Goal: Task Accomplishment & Management: Complete application form

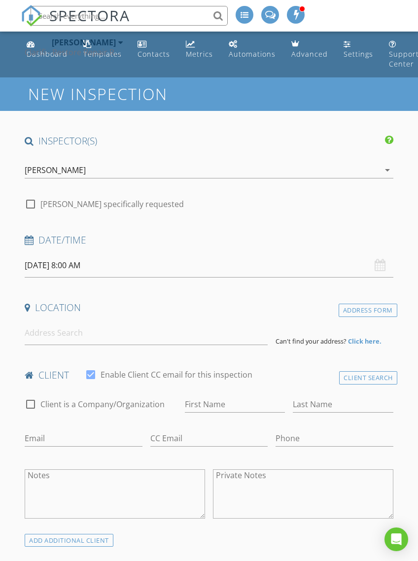
click at [49, 169] on div "[PERSON_NAME]" at bounding box center [55, 170] width 61 height 9
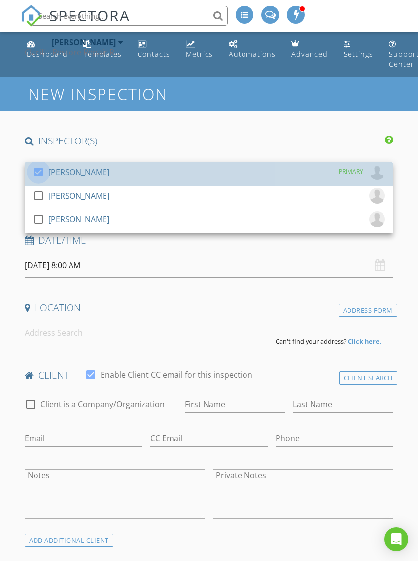
click at [43, 173] on div at bounding box center [38, 172] width 17 height 17
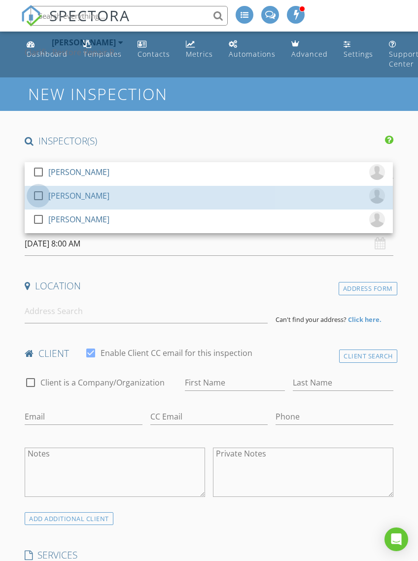
click at [37, 192] on div at bounding box center [38, 195] width 17 height 17
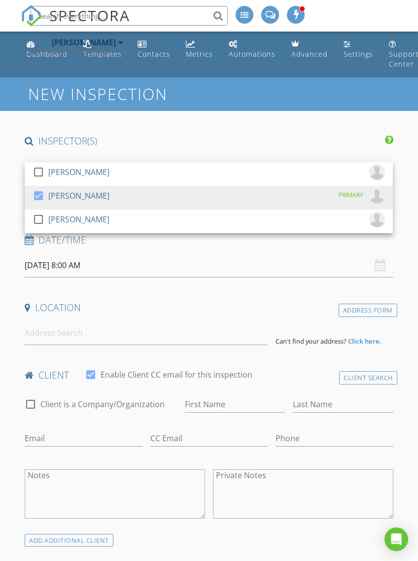
click at [53, 262] on input "[DATE] 8:00 AM" at bounding box center [209, 265] width 368 height 24
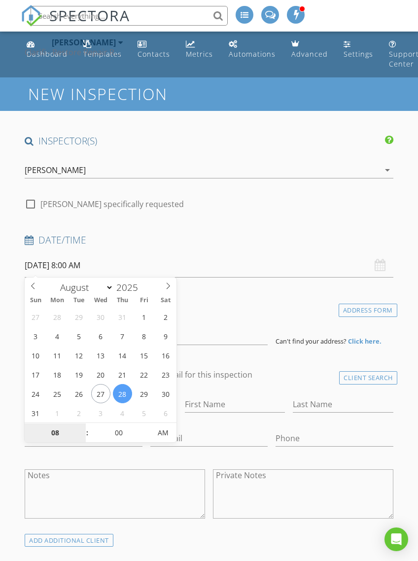
type input "[DATE] 8:00 AM"
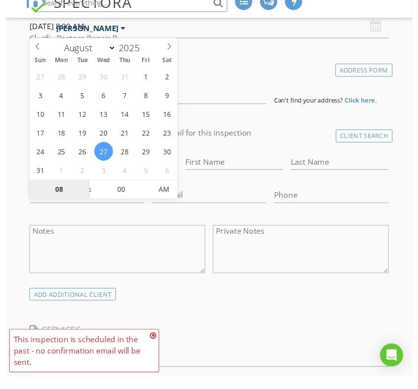
scroll to position [239, 0]
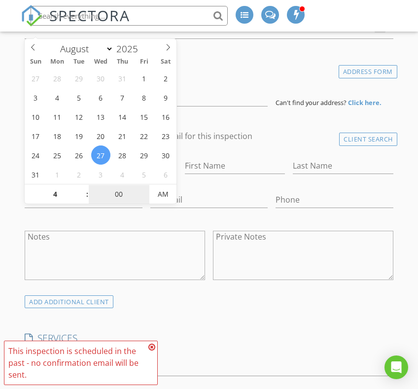
click at [116, 189] on input "00" at bounding box center [119, 195] width 61 height 20
type input "04"
type input "[DATE] 4:00 AM"
type input "30"
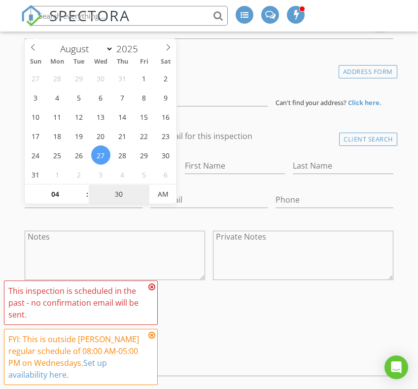
type input "[DATE] 4:30 PM"
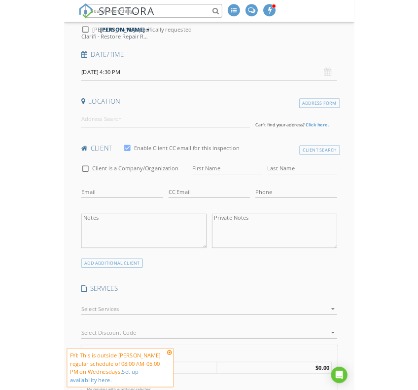
scroll to position [152, 0]
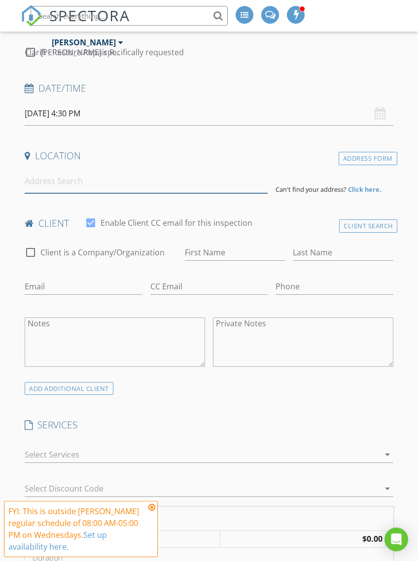
click at [36, 182] on input at bounding box center [146, 181] width 243 height 24
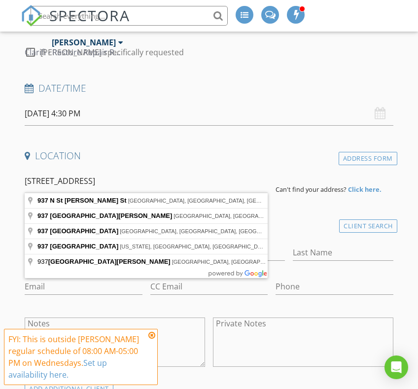
type input "[STREET_ADDRESS][PERSON_NAME]"
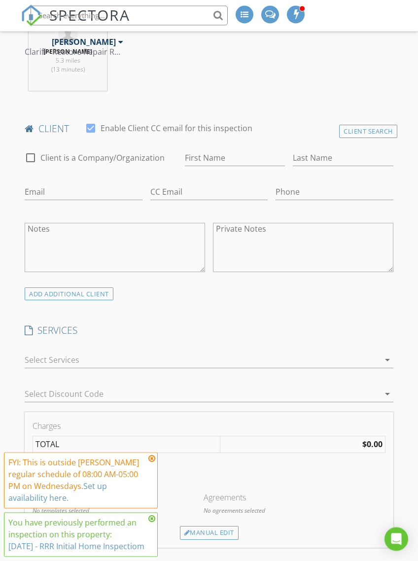
scroll to position [458, 0]
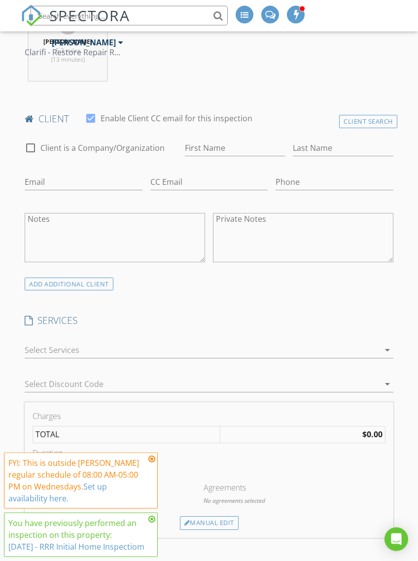
click at [381, 342] on div "arrow_drop_down" at bounding box center [209, 350] width 368 height 16
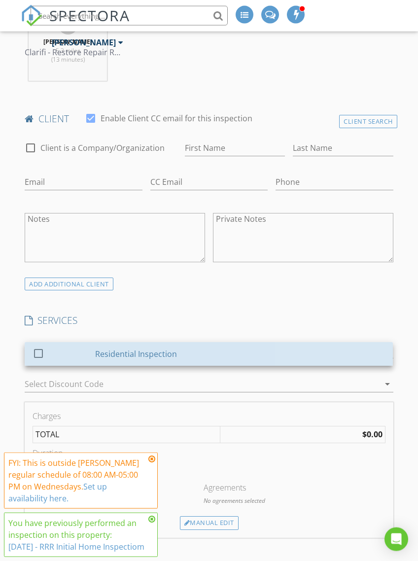
click at [357, 353] on div "Residential Inspection" at bounding box center [241, 354] width 290 height 20
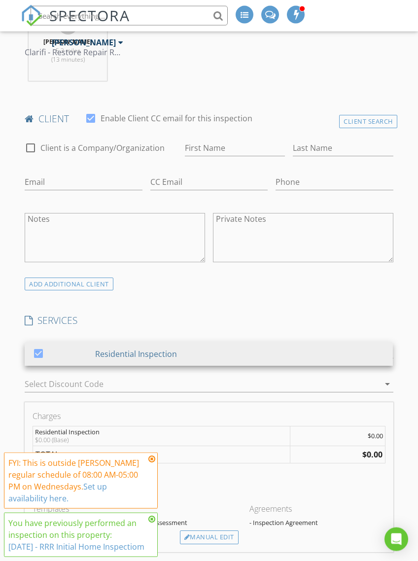
click at [378, 310] on div "INSPECTOR(S) check_box_outline_blank [PERSON_NAME] check_box [PERSON_NAME] PRIM…" at bounding box center [209, 493] width 376 height 1632
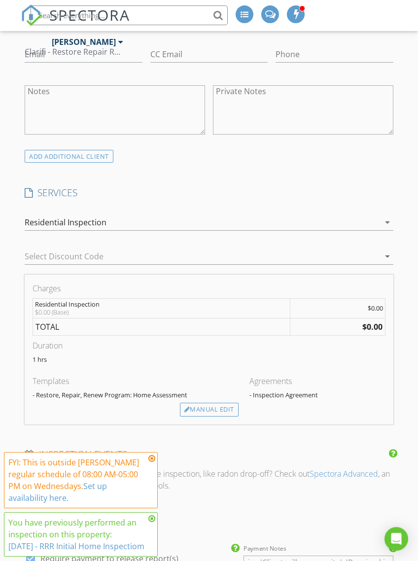
scroll to position [586, 0]
click at [222, 405] on div "Manual Edit" at bounding box center [209, 410] width 59 height 14
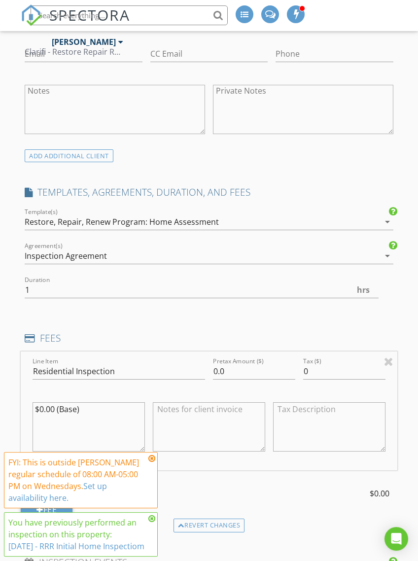
click at [43, 221] on div "Restore, Repair, Renew Program: Home Assessment" at bounding box center [122, 222] width 194 height 9
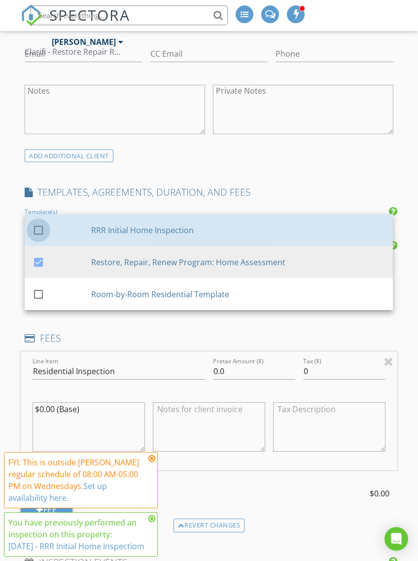
click at [44, 227] on div at bounding box center [38, 230] width 17 height 17
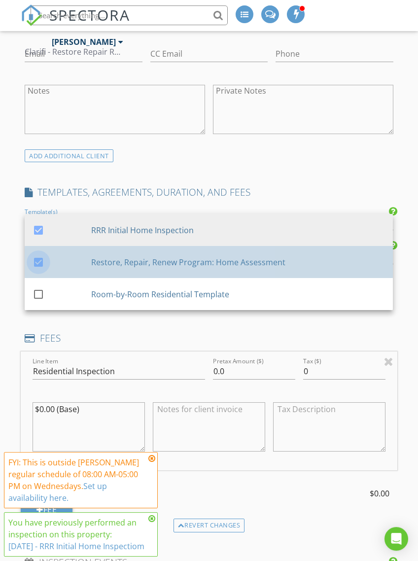
click at [36, 261] on div at bounding box center [38, 262] width 17 height 17
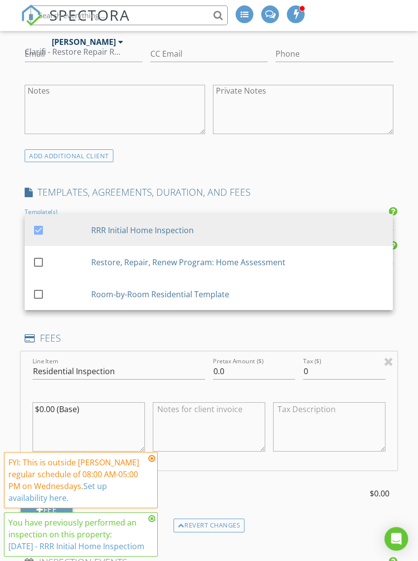
click at [10, 290] on div "New Inspection INSPECTOR(S) check_box_outline_blank [PERSON_NAME] check_box [PE…" at bounding box center [209, 431] width 418 height 1878
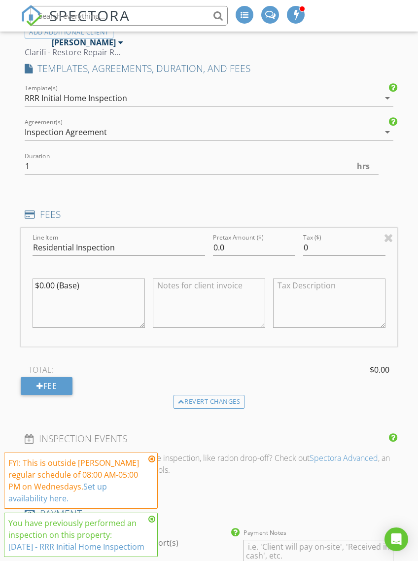
scroll to position [717, 0]
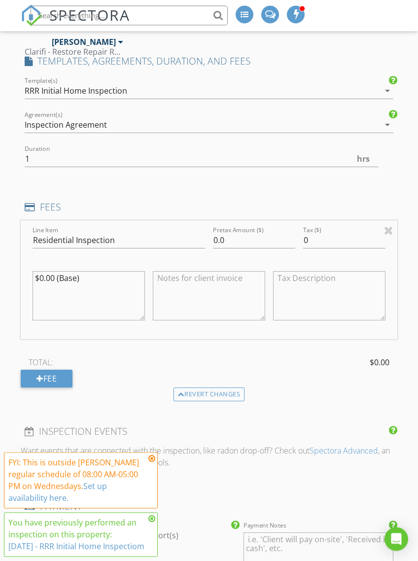
click at [389, 230] on div at bounding box center [388, 231] width 9 height 12
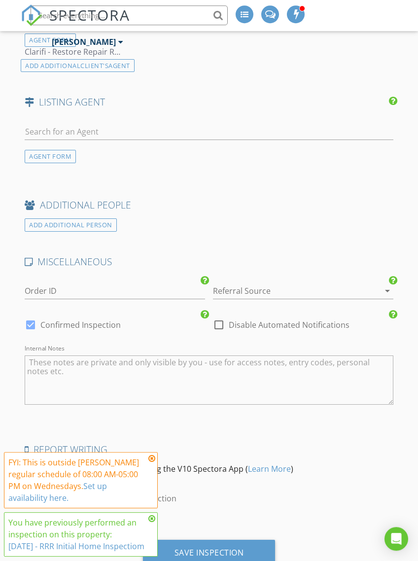
scroll to position [1254, 0]
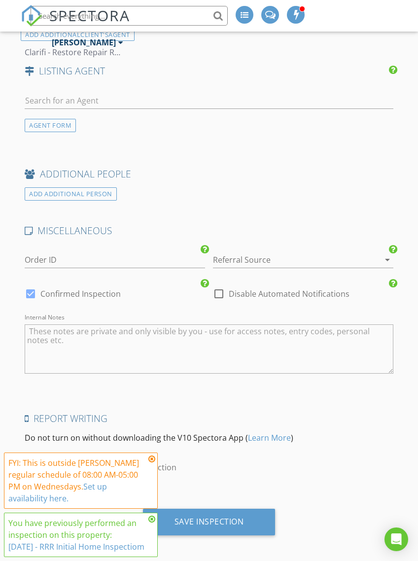
click at [246, 518] on div "Save Inspection" at bounding box center [209, 522] width 133 height 27
